Goal: Task Accomplishment & Management: Use online tool/utility

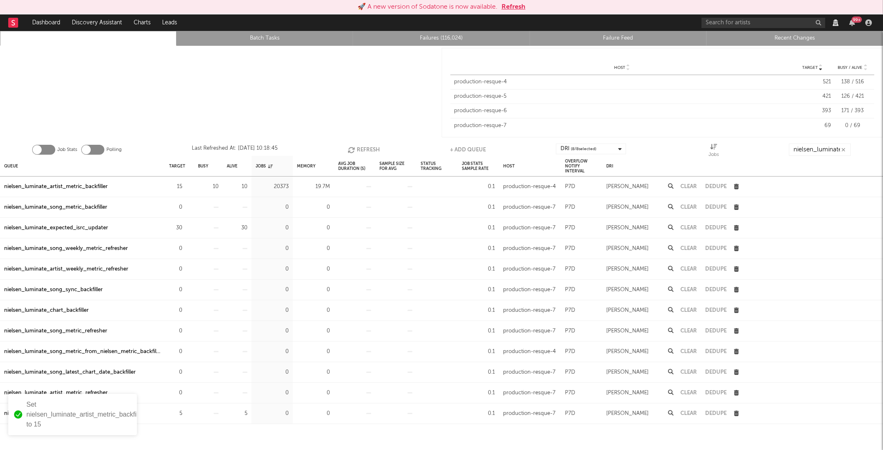
scroll to position [14, 0]
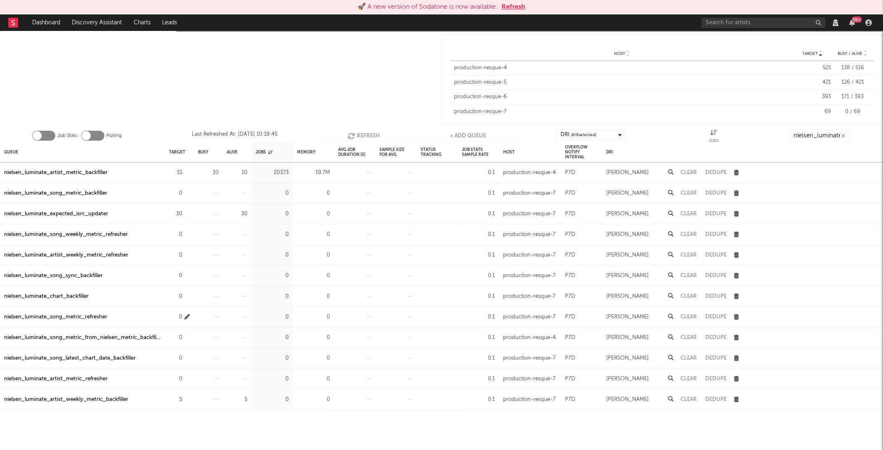
click at [188, 319] on button "button" at bounding box center [186, 317] width 5 height 10
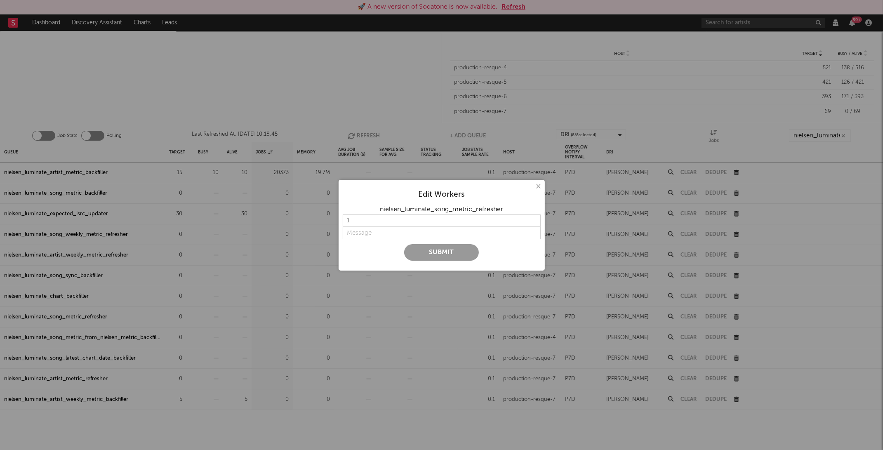
click at [539, 184] on button "×" at bounding box center [538, 186] width 9 height 9
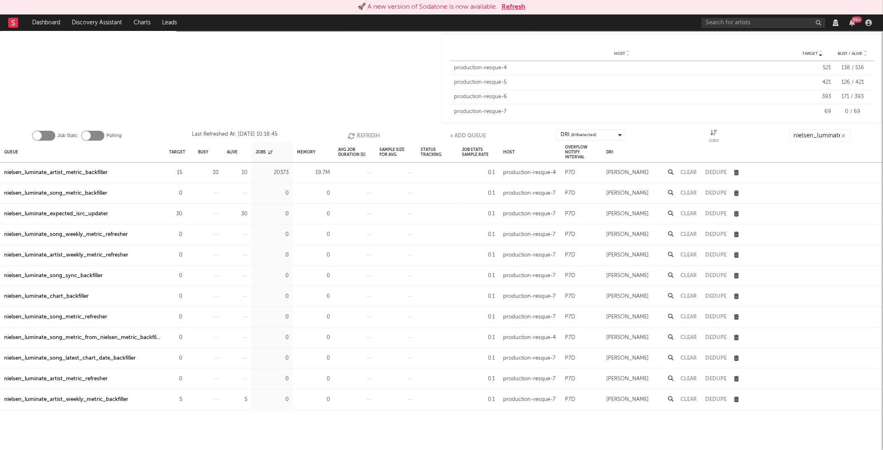
click at [356, 135] on button "Refresh" at bounding box center [364, 136] width 32 height 12
click at [834, 141] on input "nielsen_luminate_" at bounding box center [820, 136] width 62 height 12
click at [830, 130] on input "nielsen_luminate_" at bounding box center [820, 136] width 62 height 12
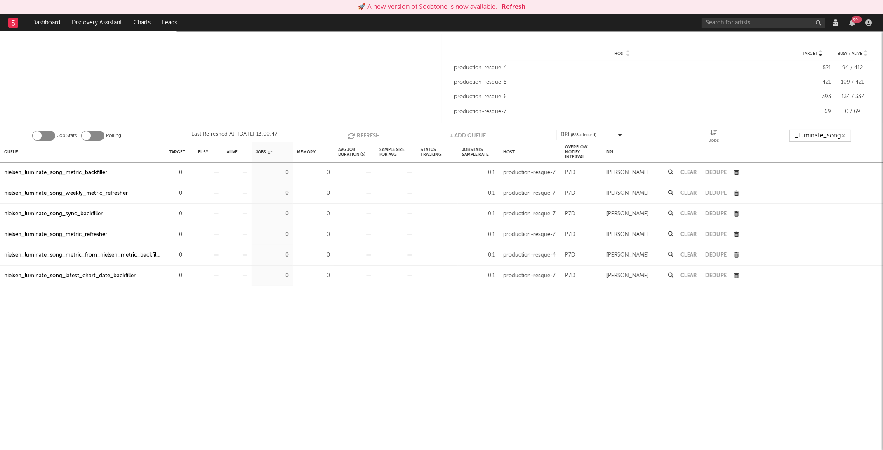
type input "nielsen_luminate_song"
click at [513, 339] on div "Queue Target Busy Alive Jobs Memory Avg Job Duration (s) Sample Size For Avg St…" at bounding box center [441, 296] width 883 height 308
click at [186, 234] on icon "button" at bounding box center [186, 234] width 5 height 5
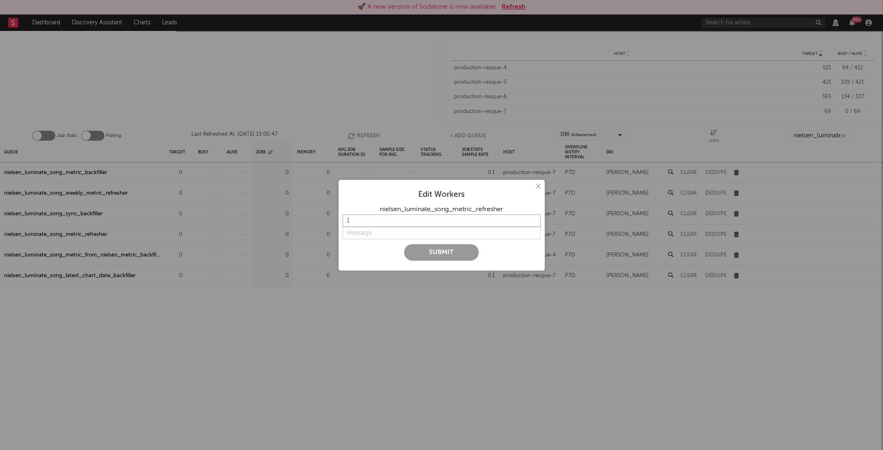
click at [376, 224] on input "1" at bounding box center [442, 220] width 198 height 12
type input "1"
click at [377, 231] on input "string" at bounding box center [442, 233] width 198 height 12
type input "on"
click at [433, 253] on button "Submit" at bounding box center [441, 252] width 75 height 16
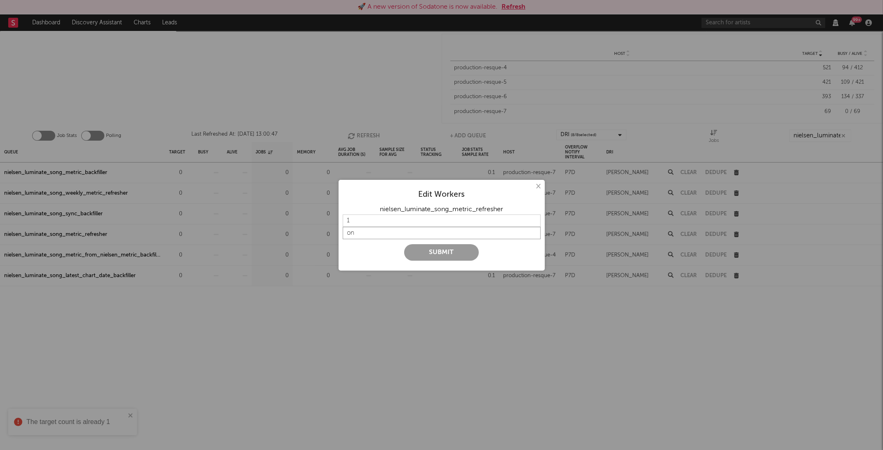
click at [380, 227] on input "string" at bounding box center [442, 233] width 198 height 12
click at [372, 221] on input "1" at bounding box center [442, 220] width 198 height 12
type input "2"
type input "1"
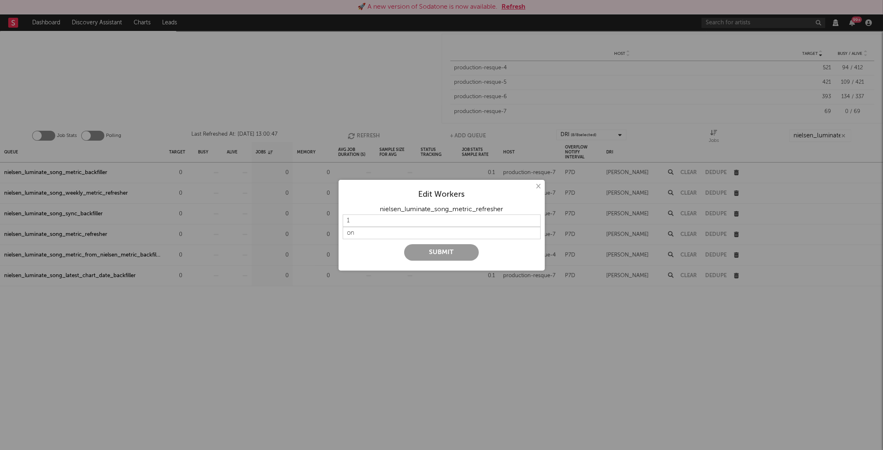
click at [420, 251] on button "Submit" at bounding box center [441, 252] width 75 height 16
click at [367, 211] on div "nielsen_luminate_song_metric_refresher" at bounding box center [442, 210] width 198 height 10
click at [370, 224] on input "1" at bounding box center [442, 220] width 198 height 12
type input "2"
click at [409, 248] on button "Submit" at bounding box center [441, 252] width 75 height 16
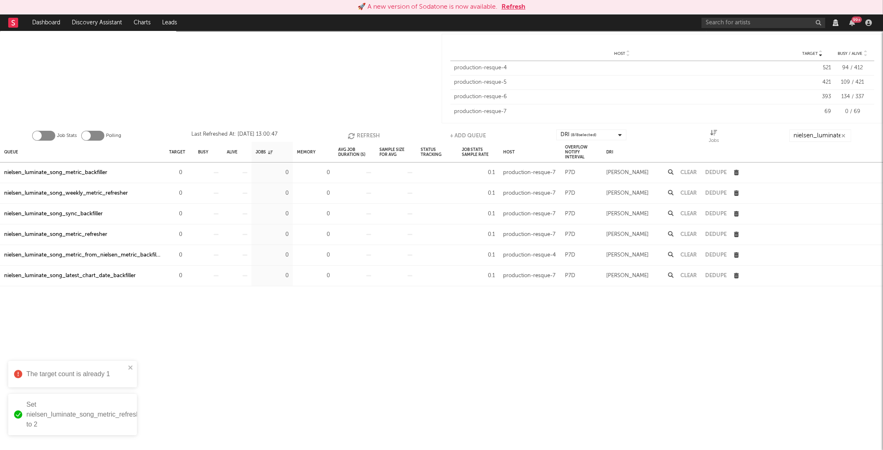
click at [355, 136] on icon "button" at bounding box center [352, 135] width 9 height 7
click at [188, 234] on icon "button" at bounding box center [186, 234] width 5 height 5
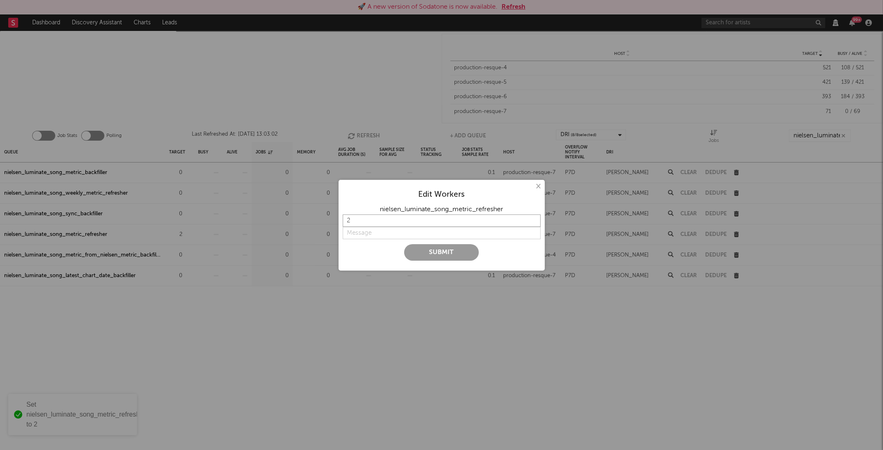
click at [397, 226] on input "2" at bounding box center [442, 220] width 198 height 12
type input "1"
click at [398, 239] on div at bounding box center [442, 241] width 198 height 5
click at [396, 238] on input "string" at bounding box center [442, 233] width 198 height 12
type input "on"
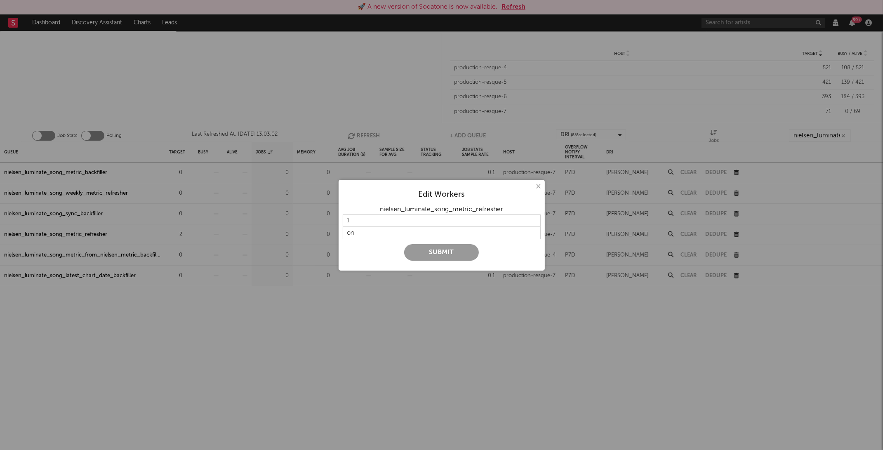
click at [424, 260] on button "Submit" at bounding box center [441, 252] width 75 height 16
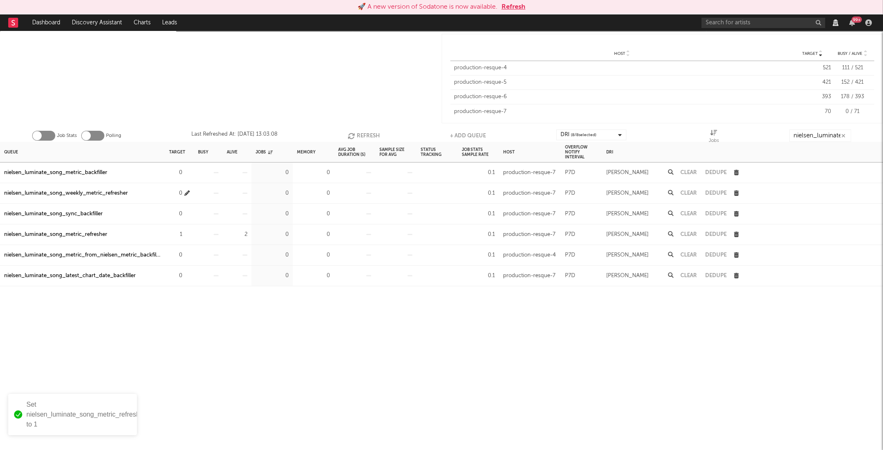
click at [182, 193] on div "0" at bounding box center [175, 193] width 13 height 10
click at [189, 193] on icon "button" at bounding box center [186, 193] width 5 height 5
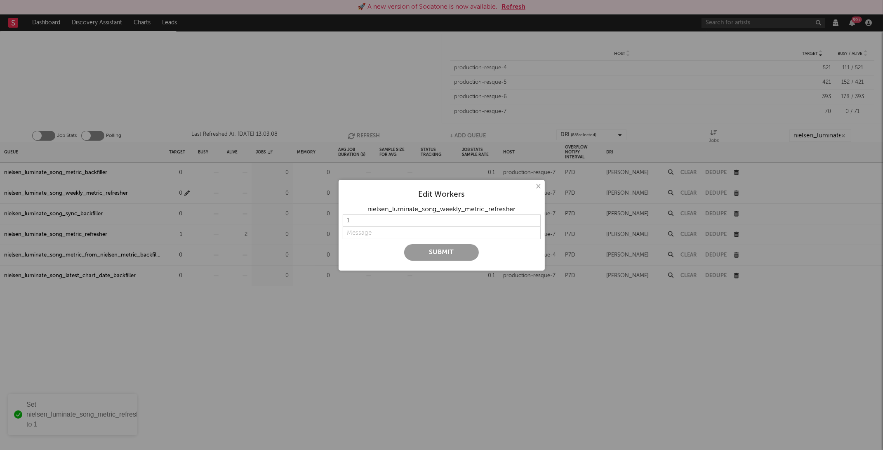
click at [188, 193] on div "× Edit Workers nielsen_luminate_song_weekly_metric_refresher 1 Submit" at bounding box center [441, 225] width 883 height 450
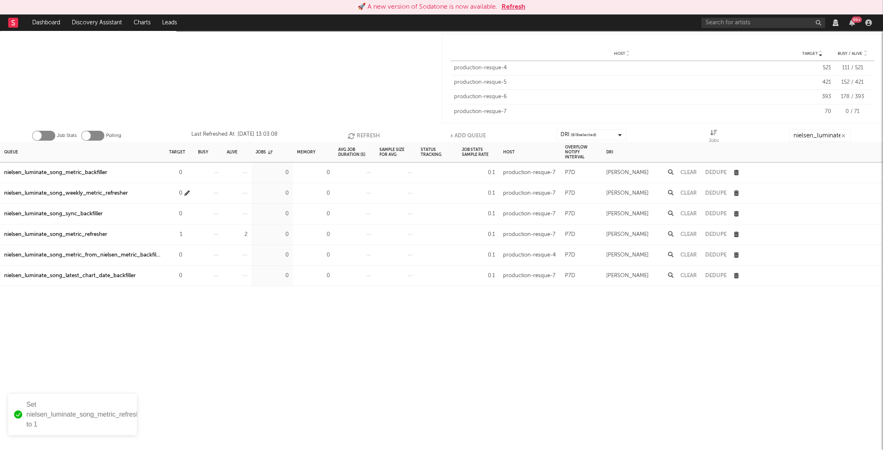
click at [187, 192] on icon "button" at bounding box center [186, 193] width 5 height 5
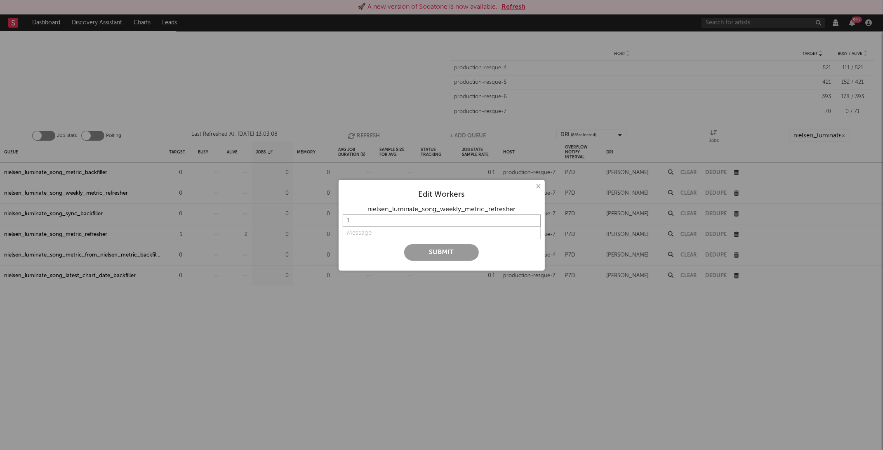
click at [411, 219] on input "1" at bounding box center [442, 220] width 198 height 12
type input "2"
click at [411, 227] on input "string" at bounding box center [442, 233] width 198 height 12
type input "on"
click at [434, 253] on button "Submit" at bounding box center [441, 252] width 75 height 16
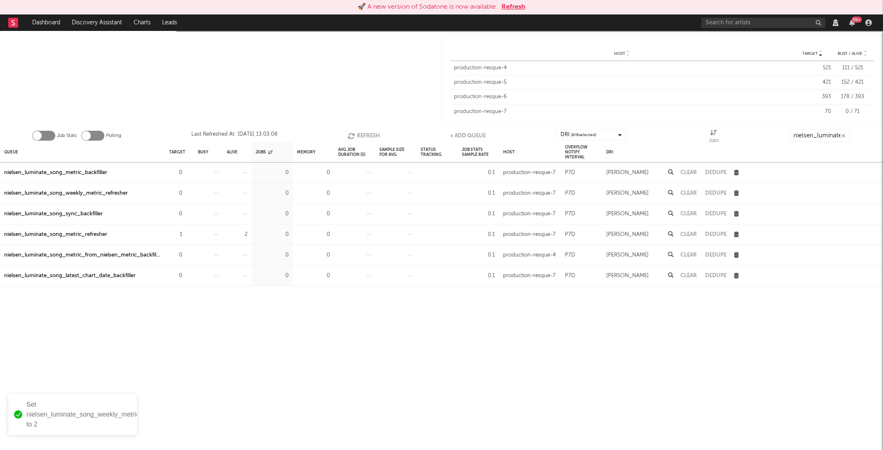
click at [365, 137] on button "Refresh" at bounding box center [364, 136] width 32 height 12
click at [182, 193] on div "2" at bounding box center [179, 193] width 21 height 10
click at [186, 193] on icon "button" at bounding box center [186, 193] width 5 height 5
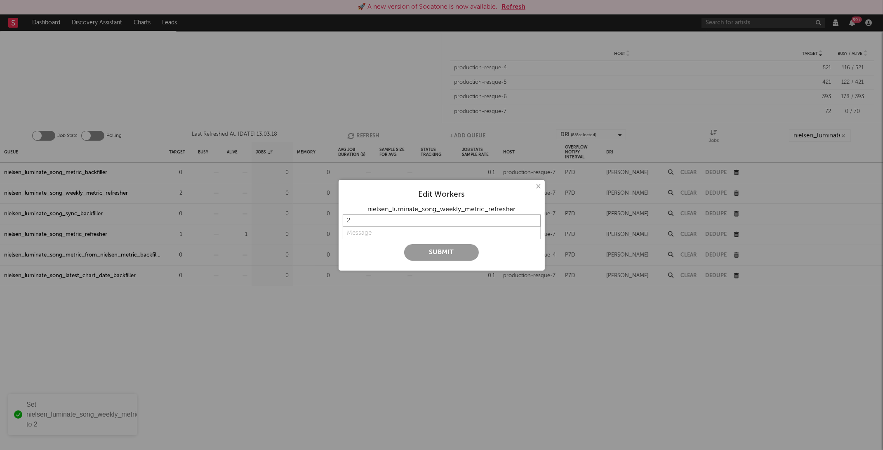
click at [370, 223] on input "2" at bounding box center [442, 220] width 198 height 12
type input "2"
type input "1"
click at [367, 241] on div at bounding box center [442, 241] width 198 height 5
click at [364, 234] on input "string" at bounding box center [442, 233] width 198 height 12
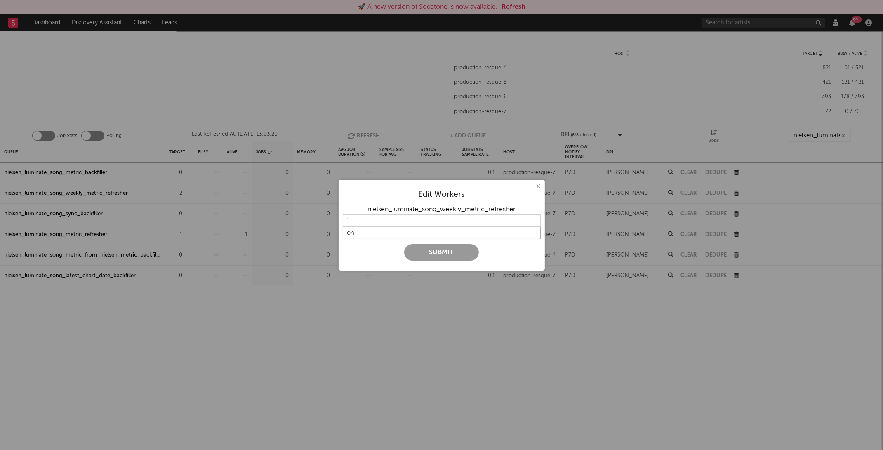
type input "on"
click at [419, 250] on button "Submit" at bounding box center [441, 252] width 75 height 16
